Goal: Task Accomplishment & Management: Use online tool/utility

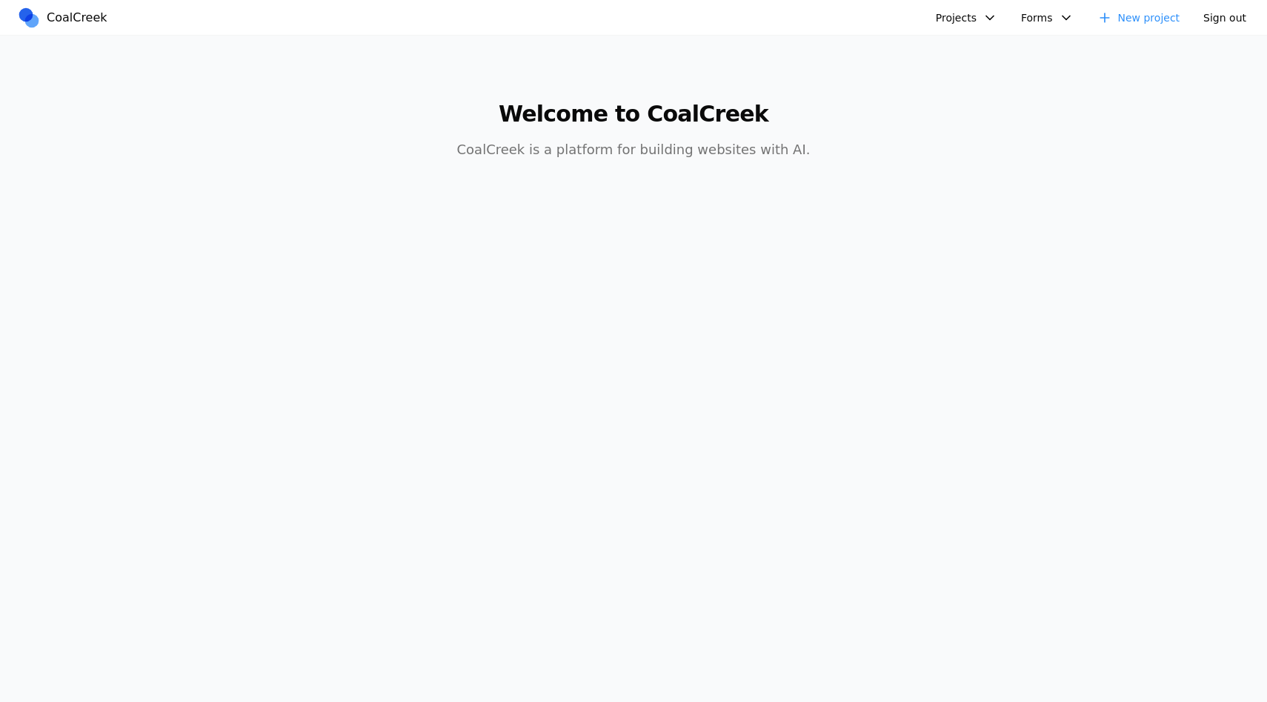
click at [1123, 21] on link "New project" at bounding box center [1139, 18] width 101 height 22
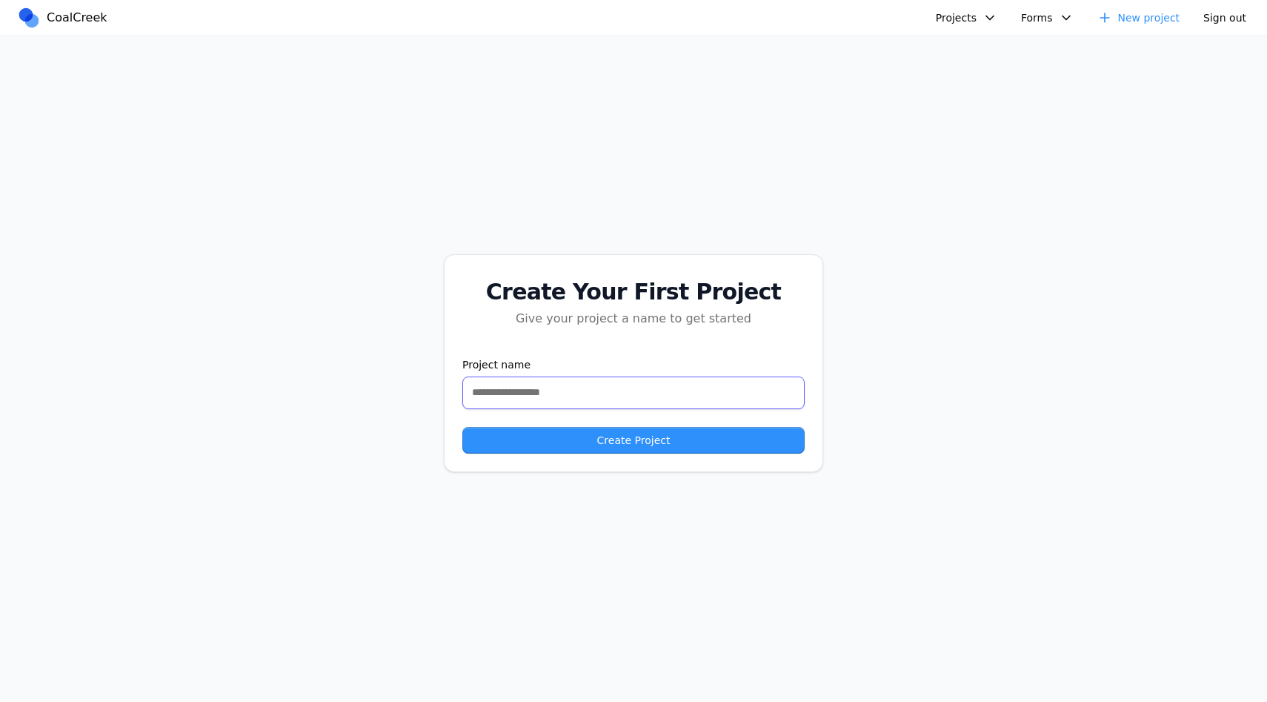
click at [713, 383] on input "text" at bounding box center [633, 392] width 342 height 33
type input "**********"
click at [628, 439] on button "Create Project" at bounding box center [633, 440] width 342 height 27
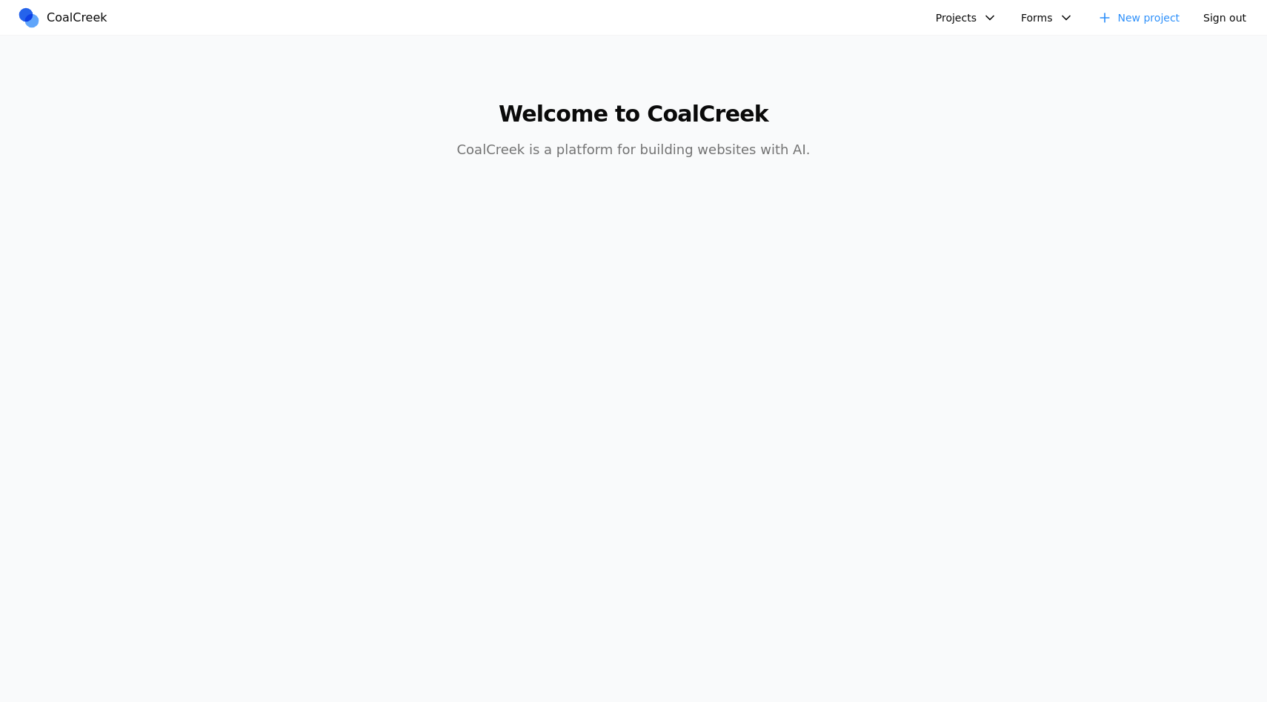
click at [962, 30] on nav "CoalCreek Projects Headway Clone Website Test v2 Website Test Healthcare AI Ass…" at bounding box center [633, 18] width 1267 height 36
click at [963, 24] on button "Projects" at bounding box center [966, 18] width 79 height 22
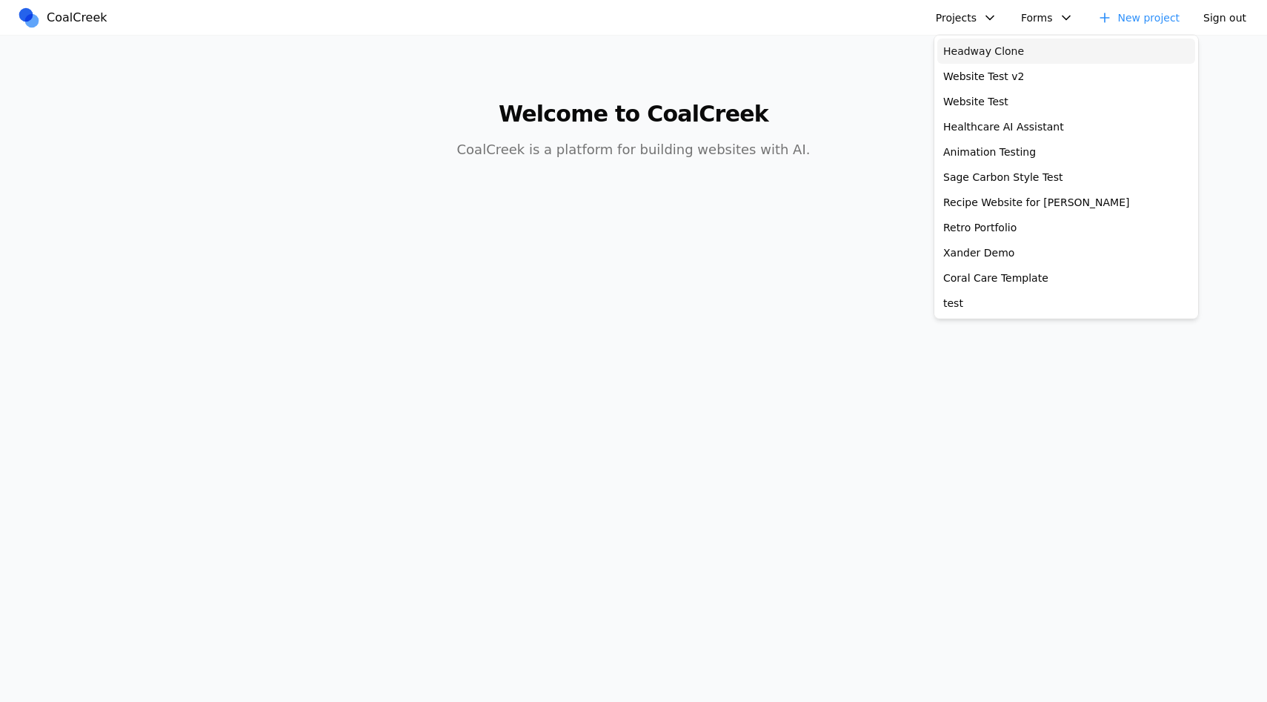
click at [964, 42] on link "Headway Clone" at bounding box center [1066, 51] width 258 height 25
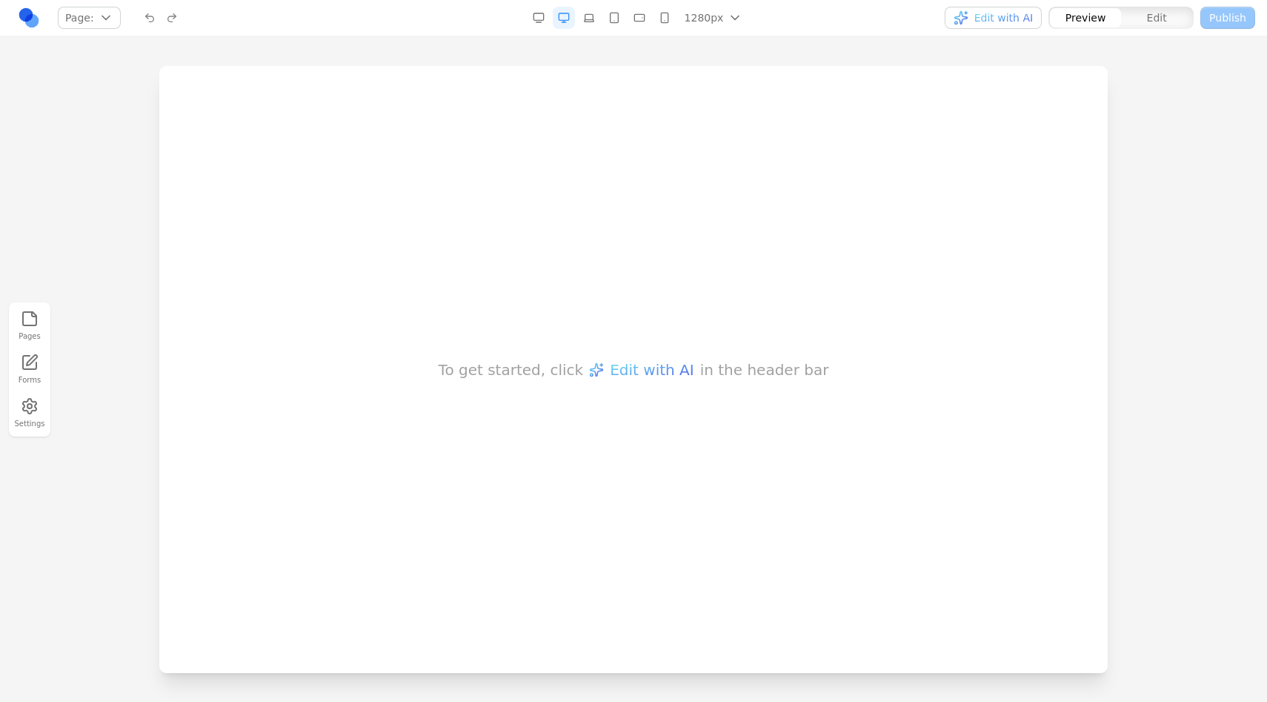
click at [112, 169] on div at bounding box center [633, 383] width 1267 height 635
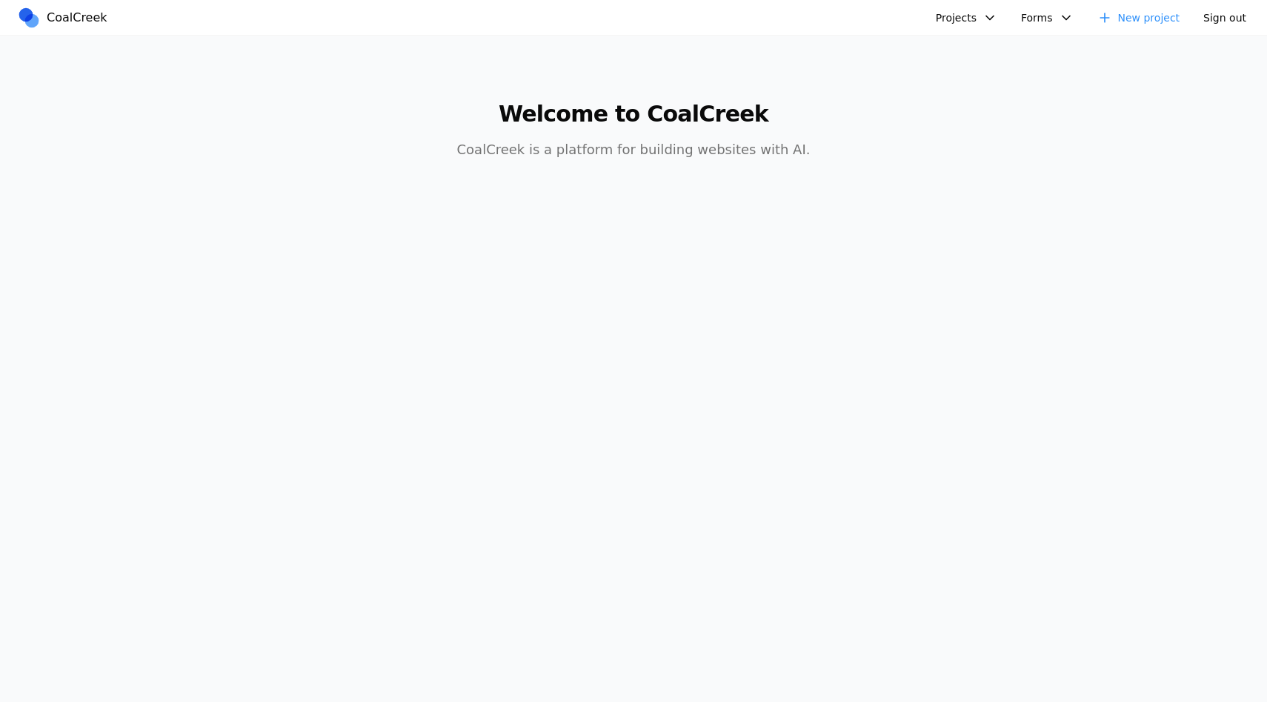
click at [942, 18] on button "Projects" at bounding box center [966, 18] width 79 height 22
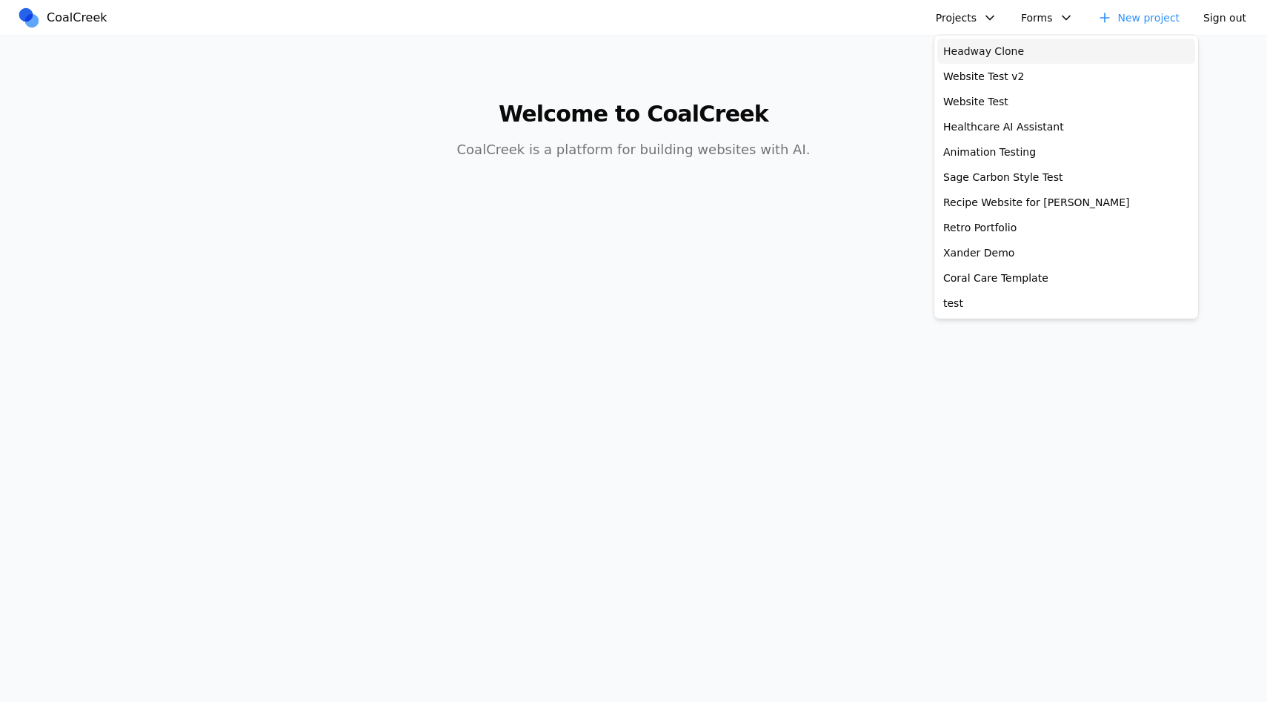
click at [960, 52] on link "Headway Clone" at bounding box center [1066, 51] width 258 height 25
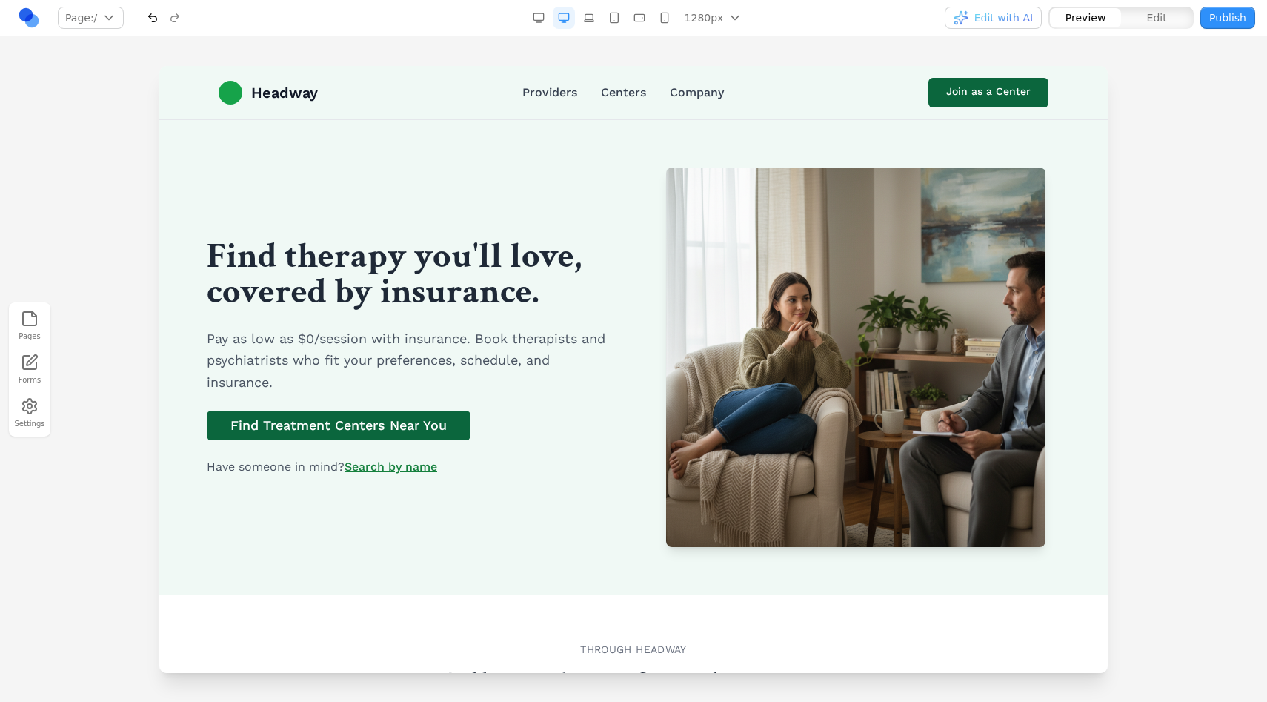
click at [1209, 10] on button "Publish" at bounding box center [1227, 18] width 55 height 22
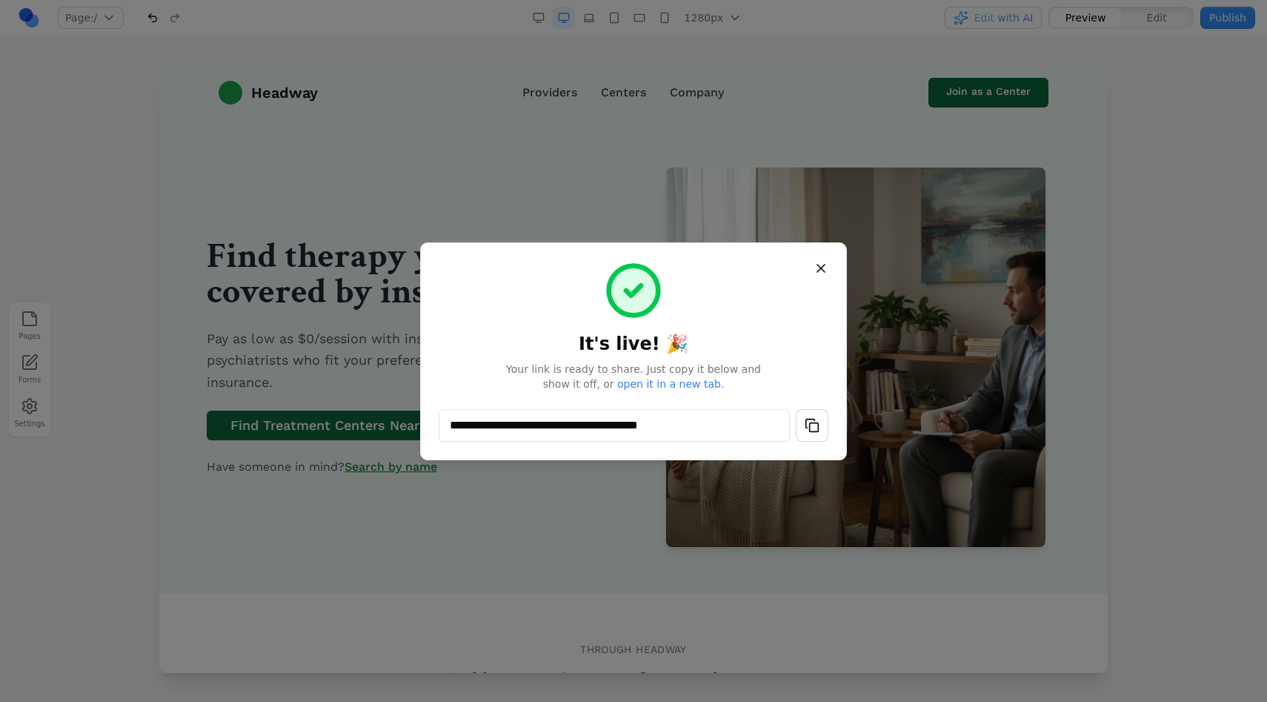
click at [813, 418] on button "button" at bounding box center [812, 425] width 33 height 33
